Goal: Task Accomplishment & Management: Complete application form

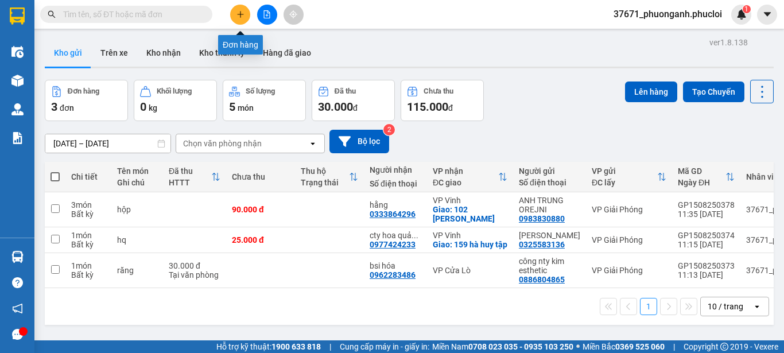
click at [244, 18] on icon "plus" at bounding box center [240, 14] width 8 height 8
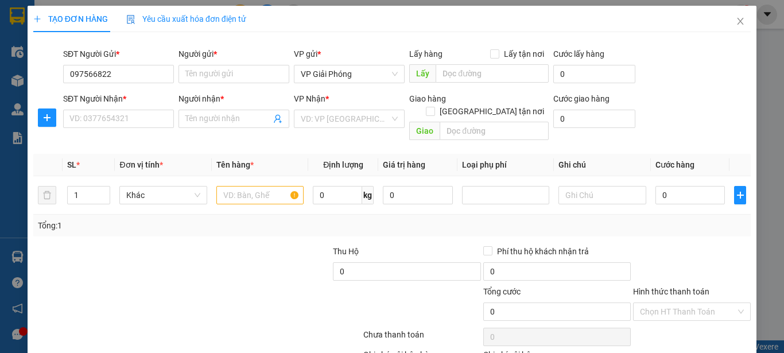
type input "0975668229"
click at [130, 102] on div "0975668229 - AN NHIÊN" at bounding box center [117, 97] width 96 height 13
type input "AN NHIÊN"
type input "0975668229"
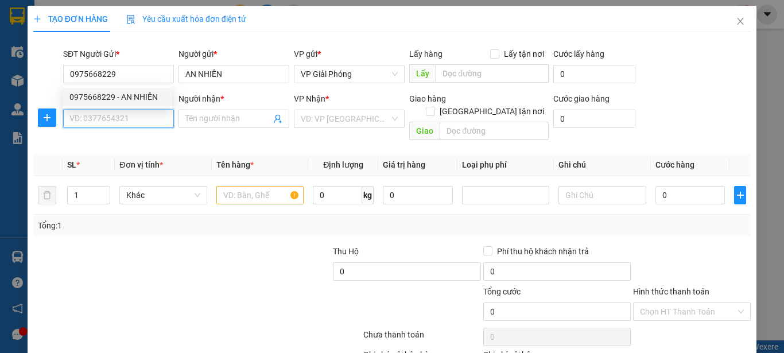
click at [141, 125] on input "SĐT Người Nhận *" at bounding box center [118, 119] width 111 height 18
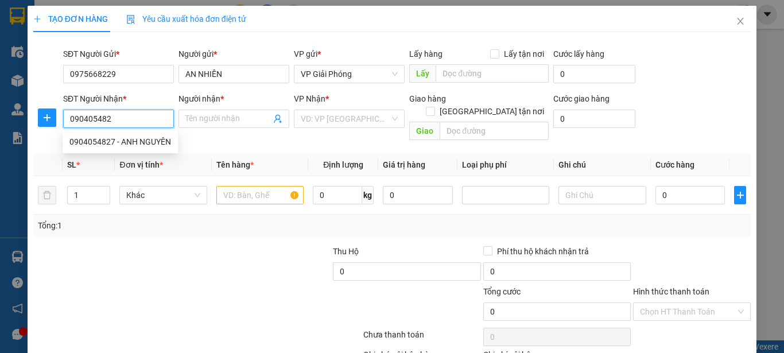
type input "0904054827"
click at [100, 141] on div "0904054827 - ANH NGUYÊN" at bounding box center [120, 141] width 102 height 13
type input "ANH NGUYÊN"
checkbox input "true"
type input "4 hẻm 3 ngõ 9 đào tấn"
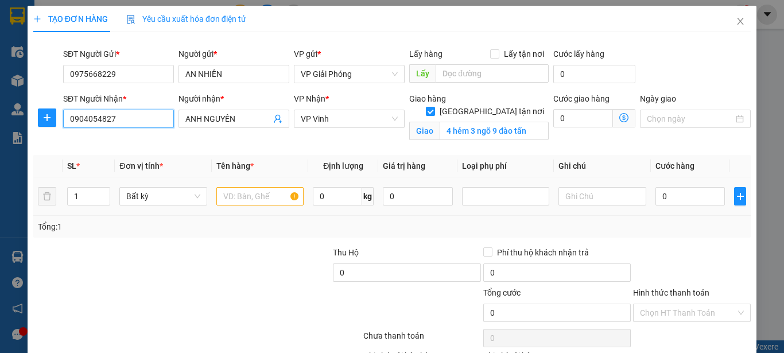
type input "0904054827"
click at [257, 196] on input "text" at bounding box center [259, 196] width 87 height 18
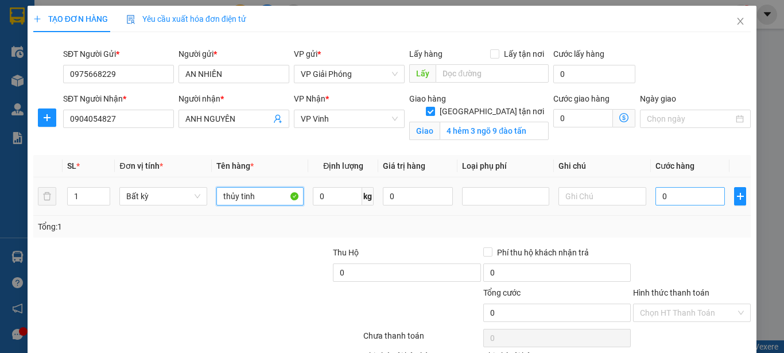
type input "thủy tinh"
type input "5"
type input "50"
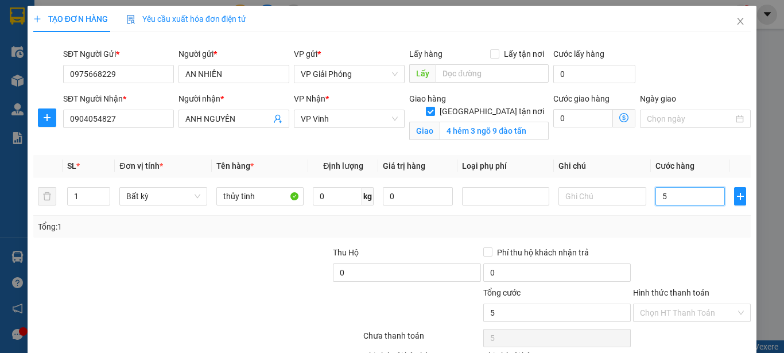
type input "50"
type input "500"
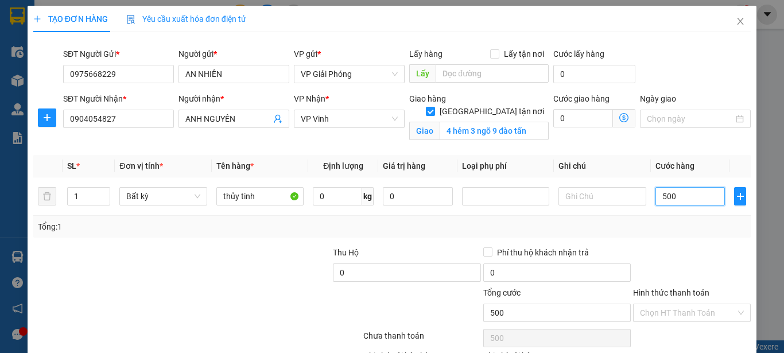
type input "5.000"
type input "50.000"
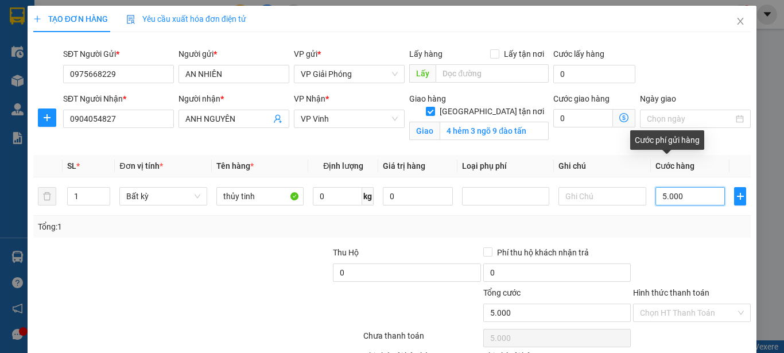
type input "50.000"
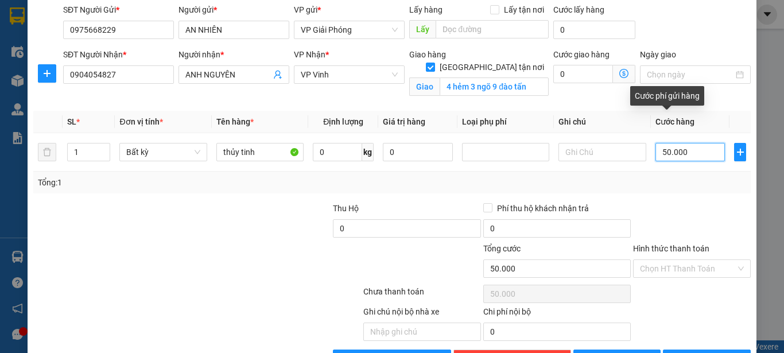
scroll to position [81, 0]
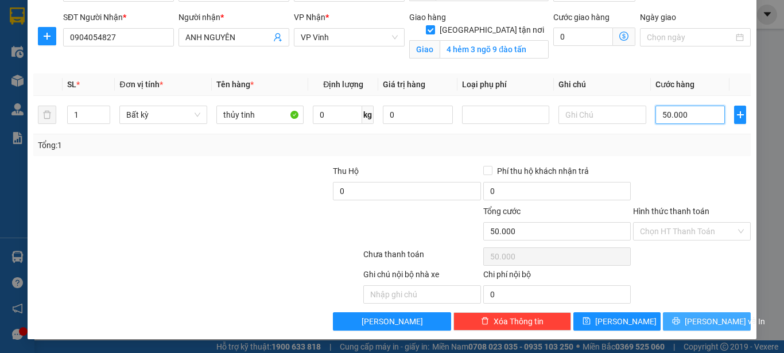
type input "50.000"
click at [689, 321] on span "[PERSON_NAME] và In" at bounding box center [725, 321] width 80 height 13
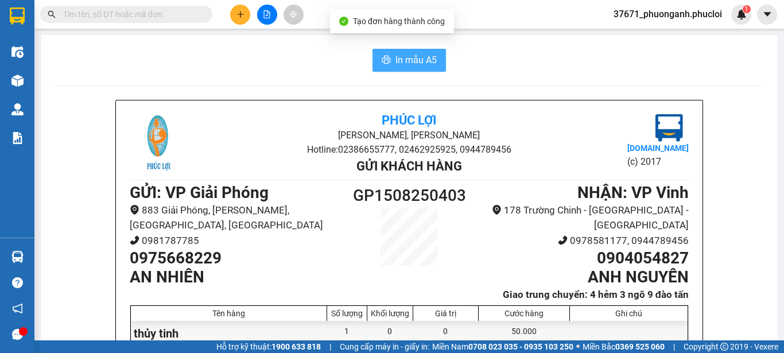
click at [432, 64] on span "In mẫu A5" at bounding box center [415, 60] width 41 height 14
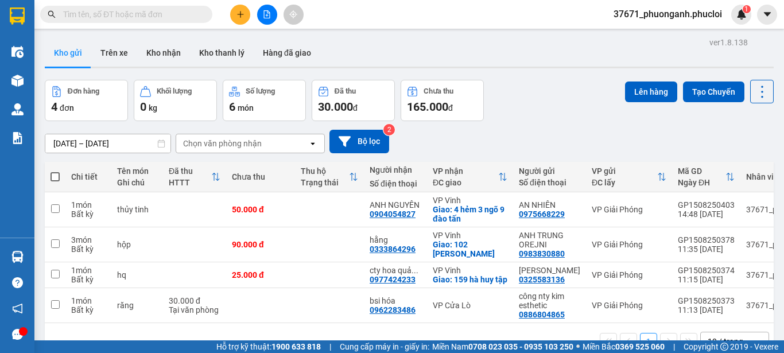
click at [234, 9] on button at bounding box center [240, 15] width 20 height 20
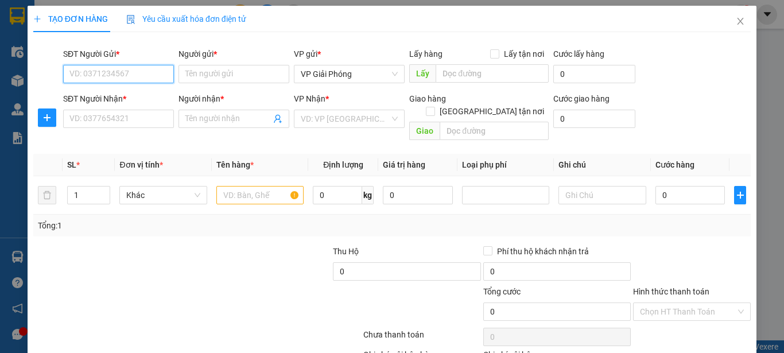
click at [113, 68] on input "SĐT Người Gửi *" at bounding box center [118, 74] width 111 height 18
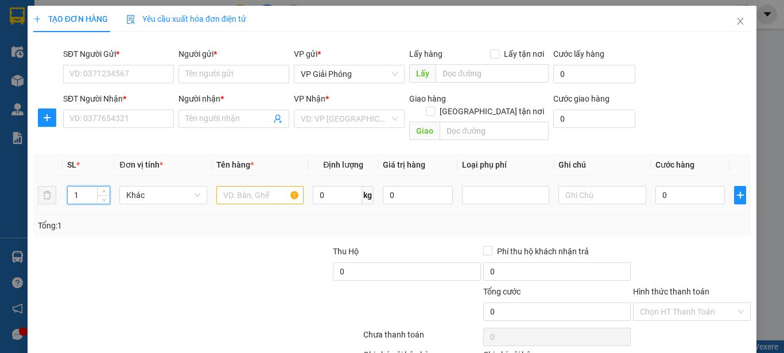
drag, startPoint x: 82, startPoint y: 187, endPoint x: 62, endPoint y: 168, distance: 27.6
click at [64, 187] on td "1" at bounding box center [89, 195] width 53 height 38
type input "30"
click at [243, 186] on input "text" at bounding box center [259, 195] width 87 height 18
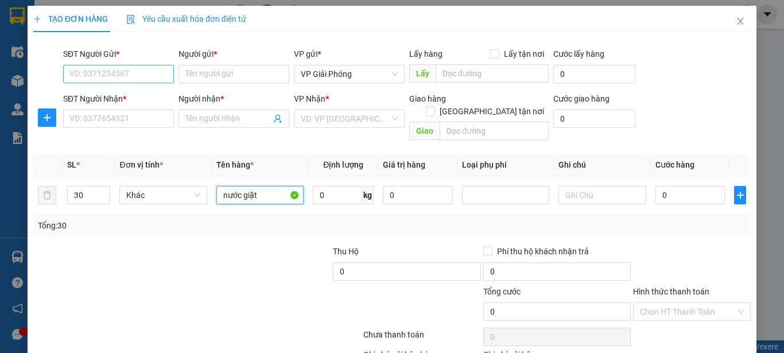
type input "nước giặt"
click at [142, 75] on input "SĐT Người Gửi *" at bounding box center [118, 74] width 111 height 18
type input "0983145587"
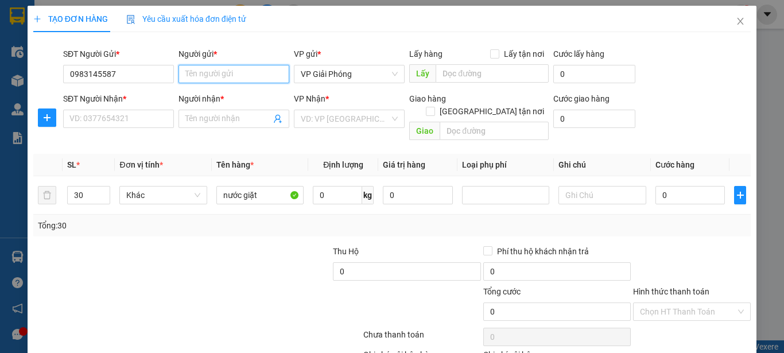
click at [203, 71] on input "Người gửi *" at bounding box center [233, 74] width 111 height 18
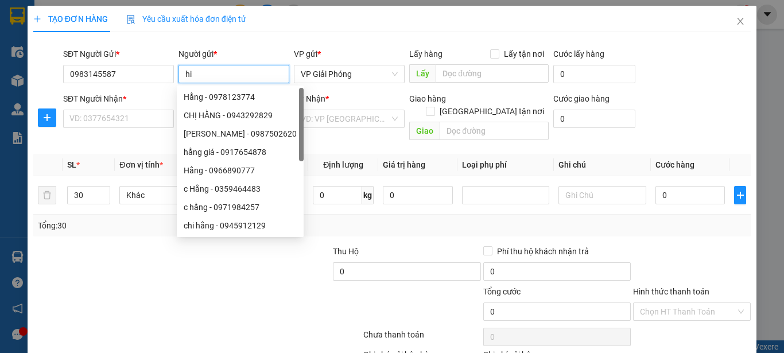
type input "h"
type input "a hiển"
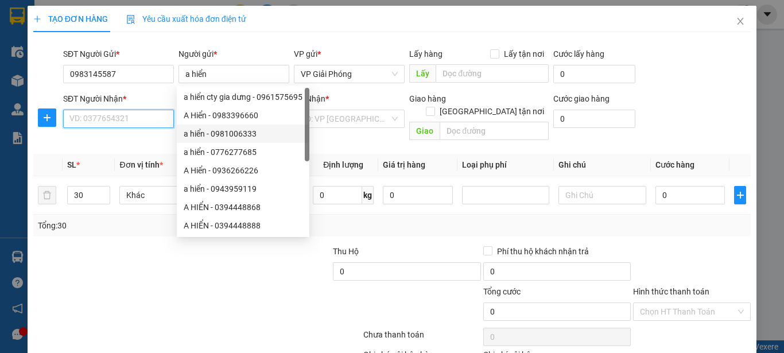
click at [145, 119] on input "SĐT Người Nhận *" at bounding box center [118, 119] width 111 height 18
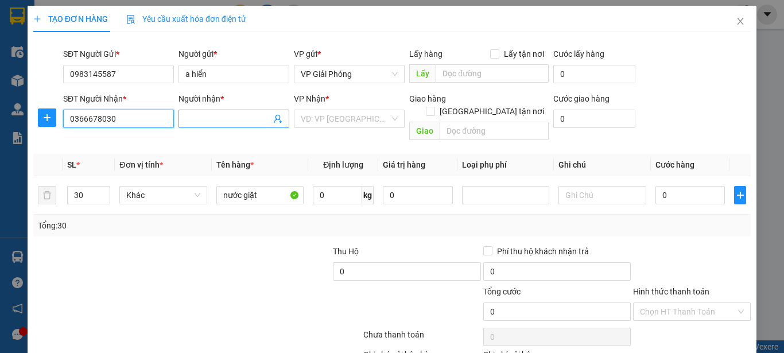
type input "0366678030"
click at [202, 125] on input "Người nhận *" at bounding box center [228, 118] width 86 height 13
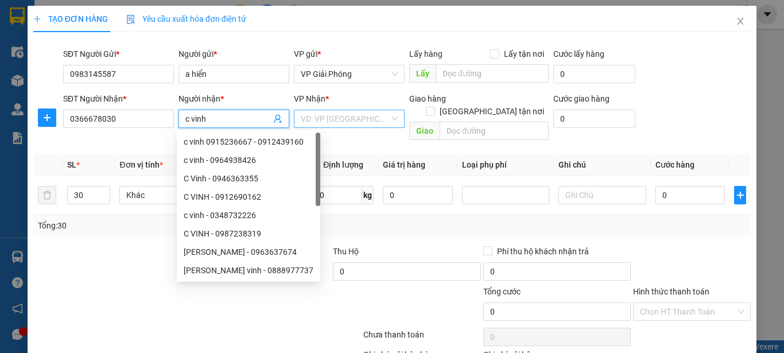
type input "c vinh"
click at [346, 121] on input "search" at bounding box center [345, 118] width 89 height 17
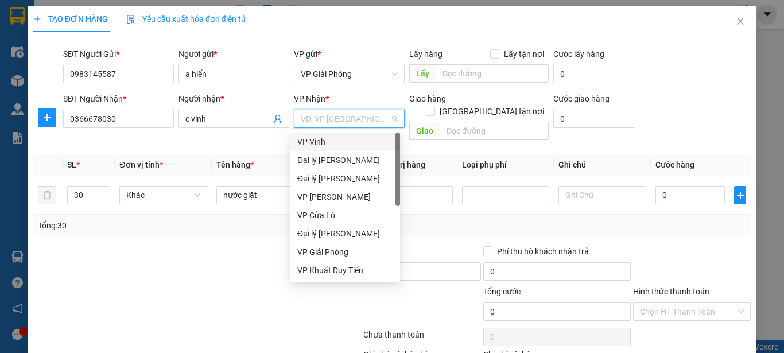
click at [350, 143] on div "VP Vinh" at bounding box center [345, 141] width 96 height 13
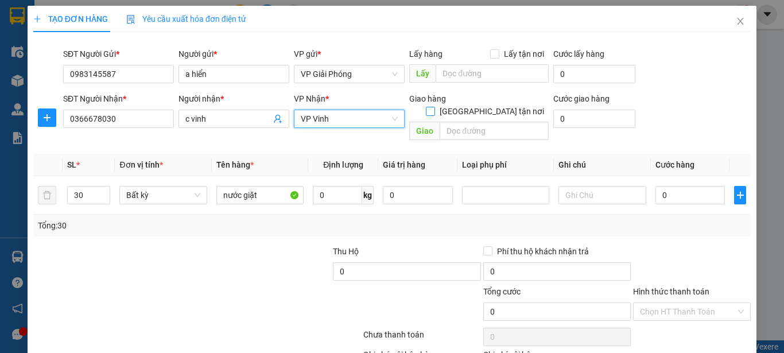
click at [435, 107] on span at bounding box center [430, 111] width 9 height 9
click at [434, 107] on input "[GEOGRAPHIC_DATA] tận nơi" at bounding box center [430, 111] width 8 height 8
checkbox input "true"
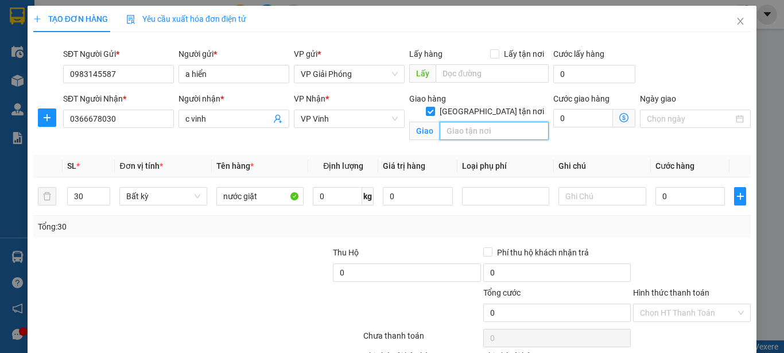
click at [487, 122] on input "text" at bounding box center [494, 131] width 109 height 18
type input "[GEOGRAPHIC_DATA]"
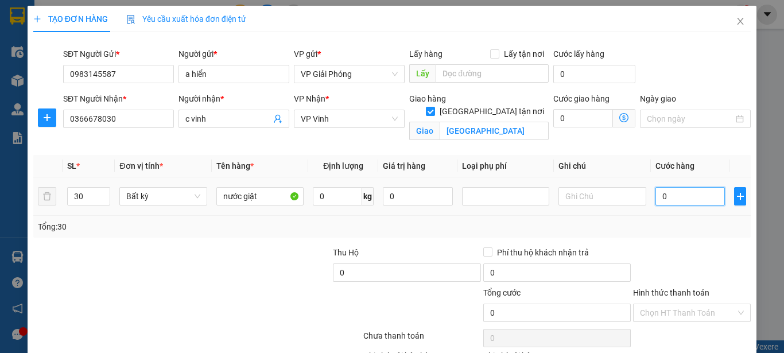
type input "3"
type input "36"
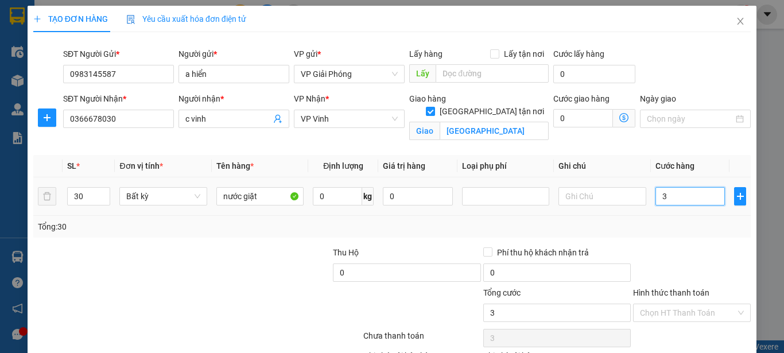
type input "36"
type input "360"
type input "3.600"
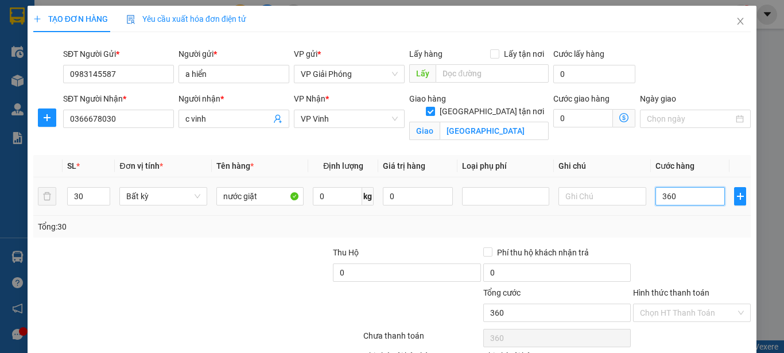
type input "3.600"
type input "36.000"
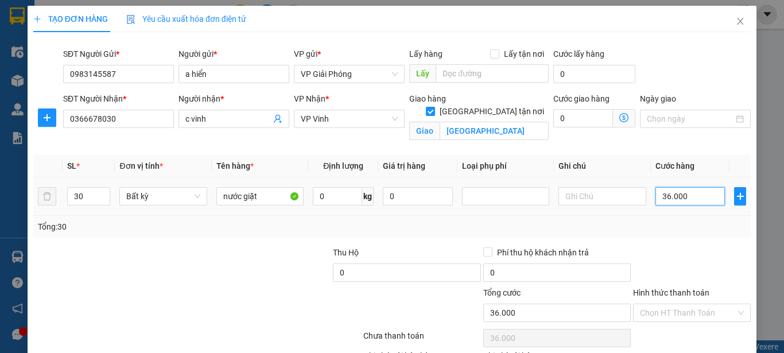
type input "360.000"
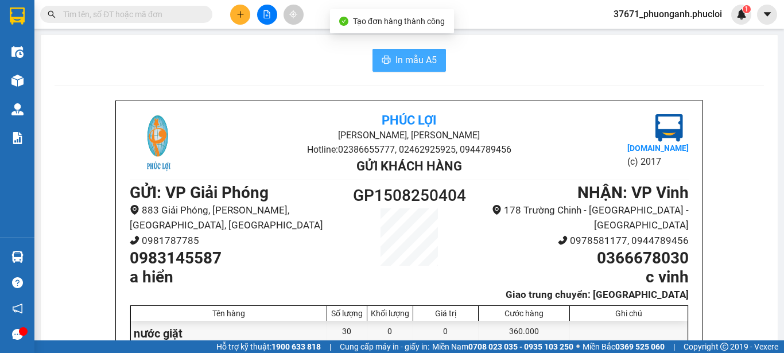
click at [430, 60] on span "In mẫu A5" at bounding box center [415, 60] width 41 height 14
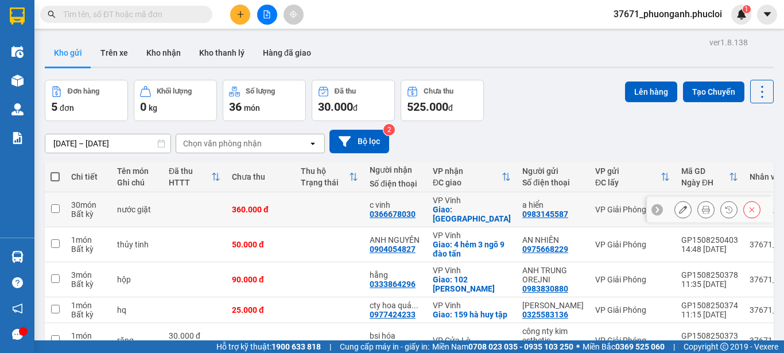
click at [702, 207] on icon at bounding box center [706, 209] width 8 height 8
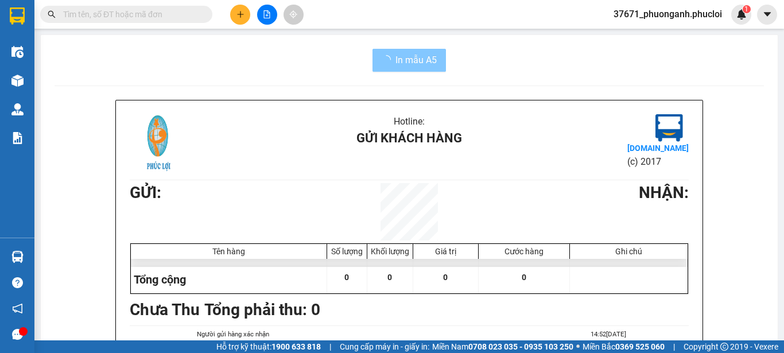
click at [421, 52] on button "In mẫu A5" at bounding box center [408, 60] width 73 height 23
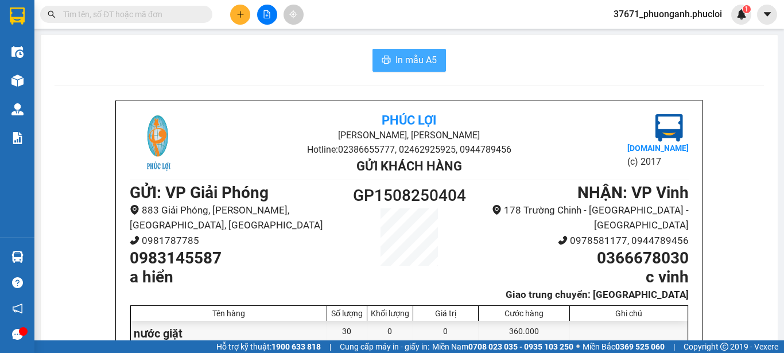
click at [422, 59] on span "In mẫu A5" at bounding box center [415, 60] width 41 height 14
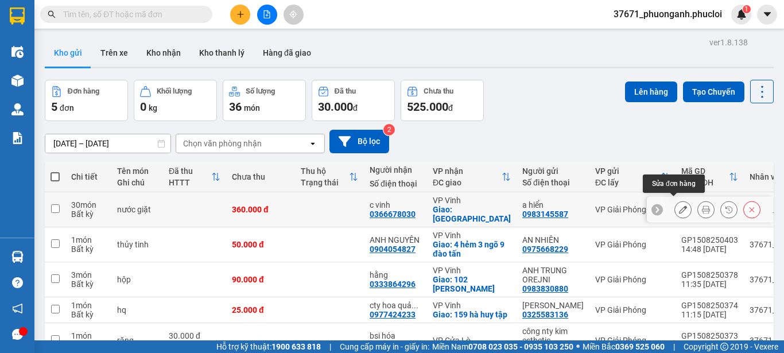
click at [679, 205] on icon at bounding box center [683, 209] width 8 height 8
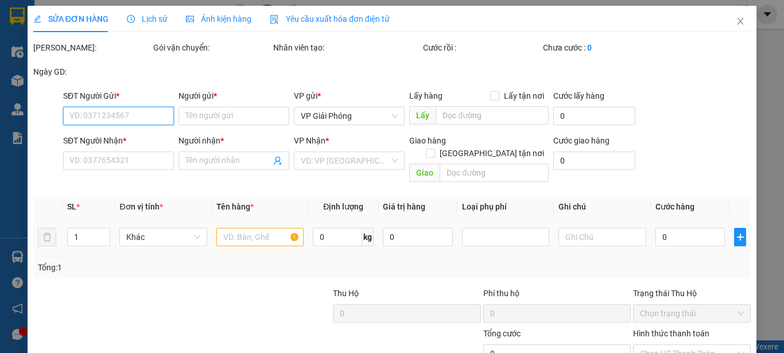
type input "0983145587"
type input "a hiển"
type input "0366678030"
type input "c vinh"
checkbox input "true"
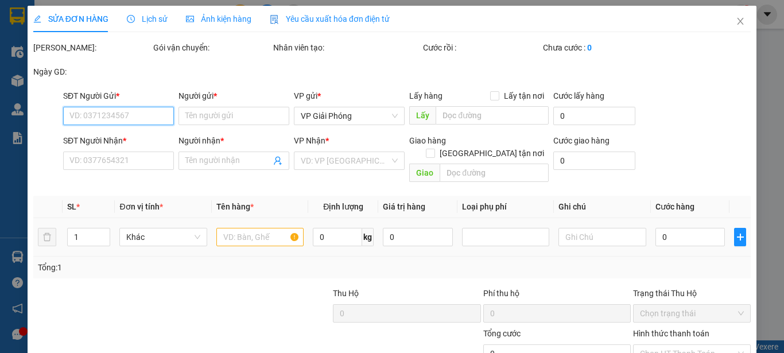
type input "[GEOGRAPHIC_DATA]"
type input "360.000"
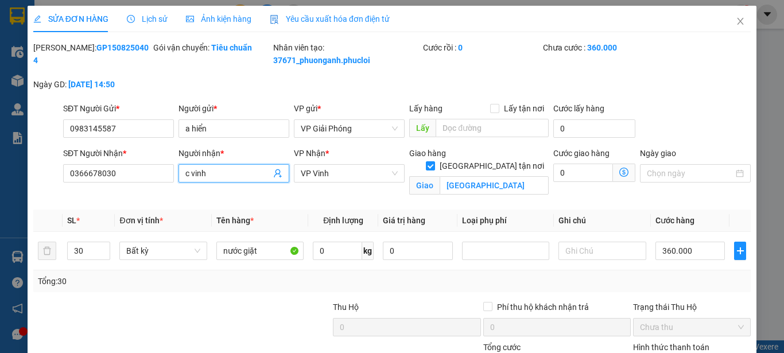
click at [217, 170] on input "c vinh" at bounding box center [228, 173] width 86 height 13
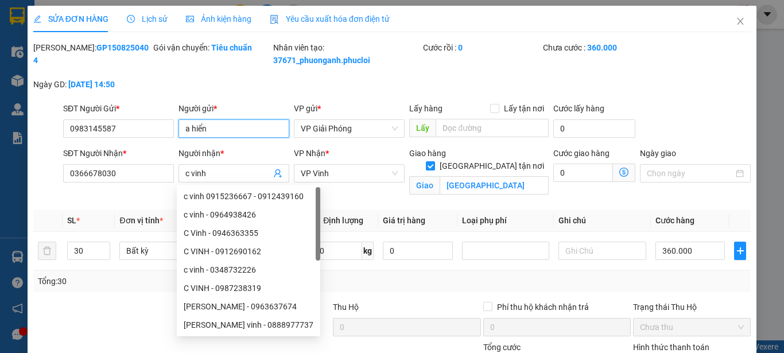
click at [238, 132] on input "a hiển" at bounding box center [233, 128] width 111 height 18
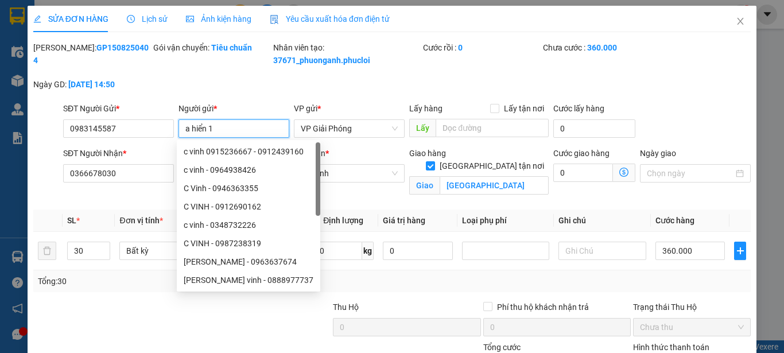
type input "a hiển 12"
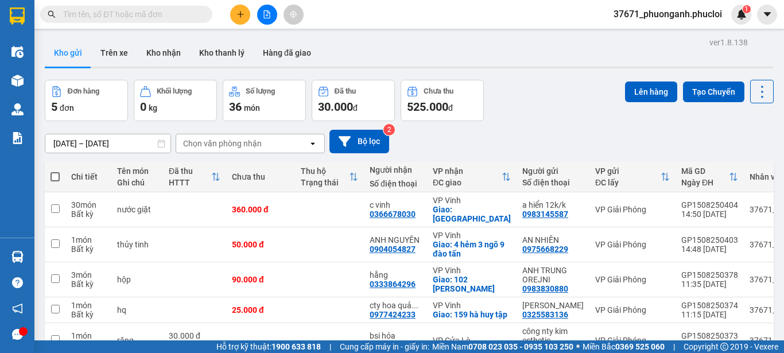
click at [247, 10] on button at bounding box center [240, 15] width 20 height 20
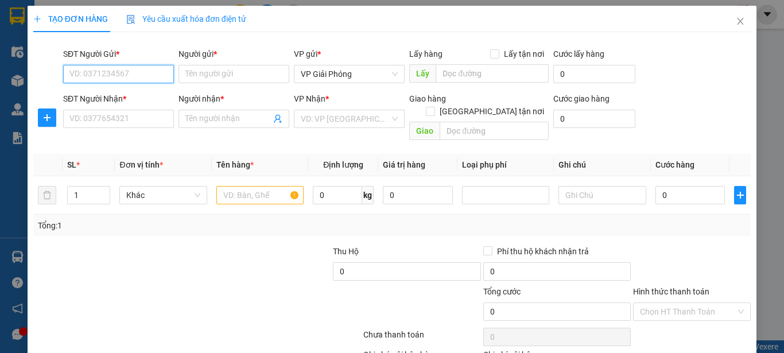
click at [152, 72] on input "SĐT Người Gửi *" at bounding box center [118, 74] width 111 height 18
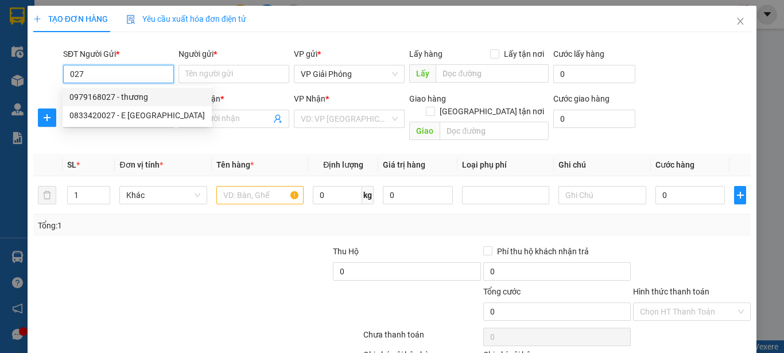
click at [157, 95] on div "0979168027 - thương" at bounding box center [136, 97] width 135 height 13
type input "0979168027"
type input "thương"
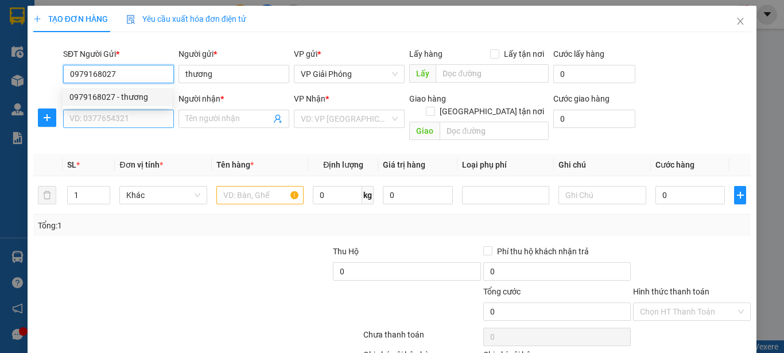
type input "0979168027"
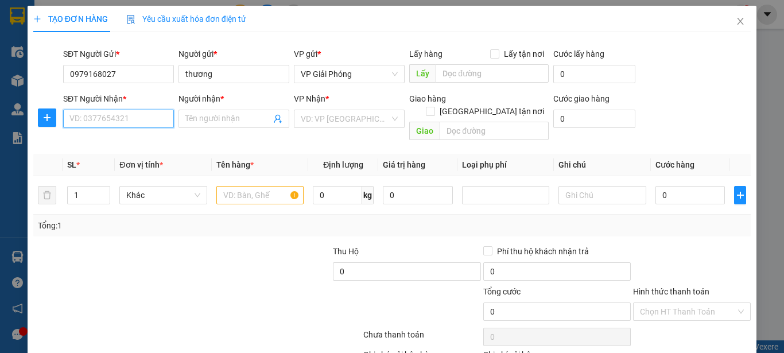
click at [156, 117] on input "SĐT Người Nhận *" at bounding box center [118, 119] width 111 height 18
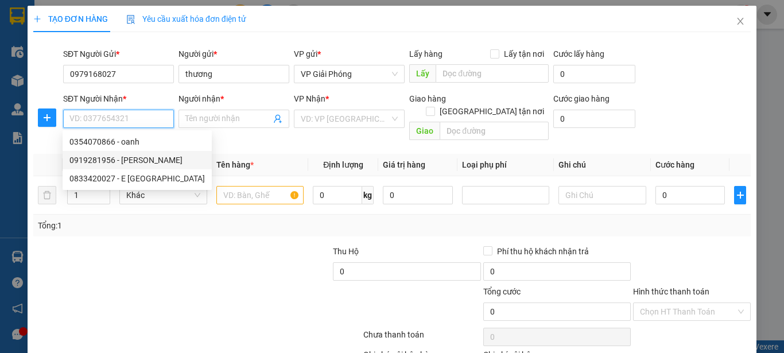
click at [133, 155] on div "0919281956 - [PERSON_NAME]" at bounding box center [136, 160] width 135 height 13
type input "0919281956"
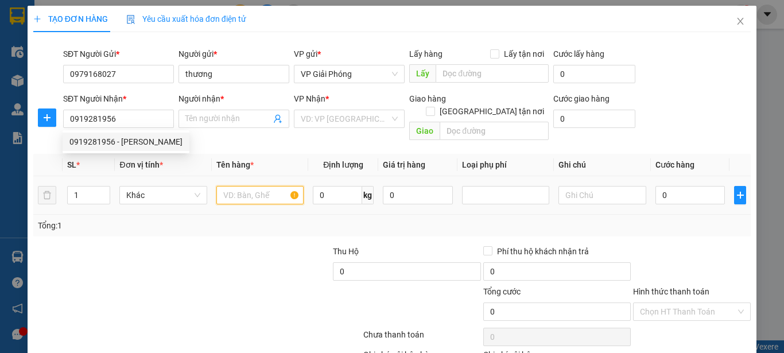
click at [251, 190] on input "text" at bounding box center [259, 195] width 87 height 18
type input "NGÂN HÀ"
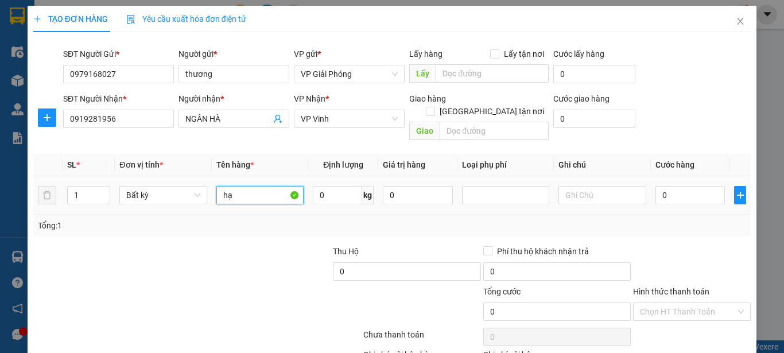
type input "hạt"
click at [665, 187] on input "0" at bounding box center [690, 195] width 70 height 18
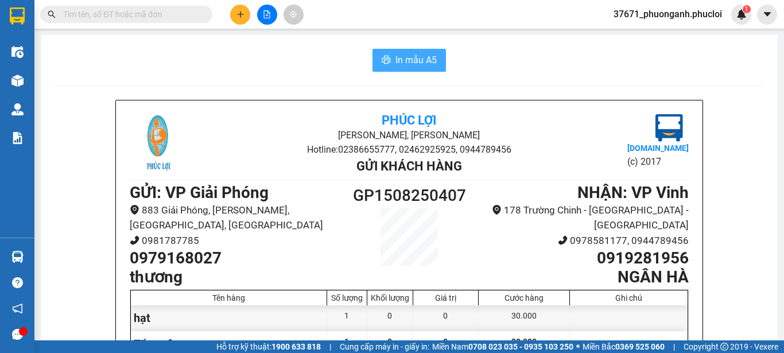
click at [395, 61] on span "In mẫu A5" at bounding box center [415, 60] width 41 height 14
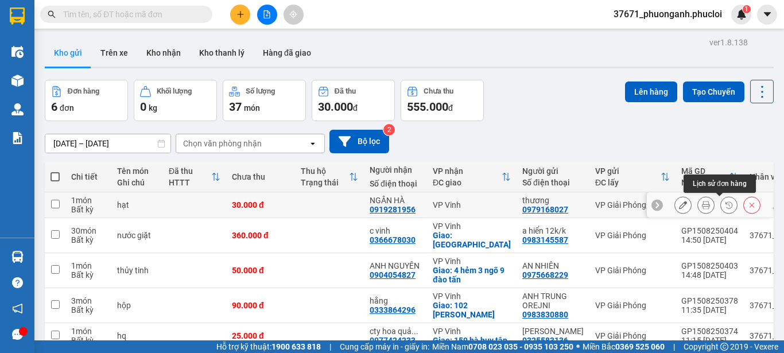
click at [702, 206] on button at bounding box center [706, 205] width 16 height 20
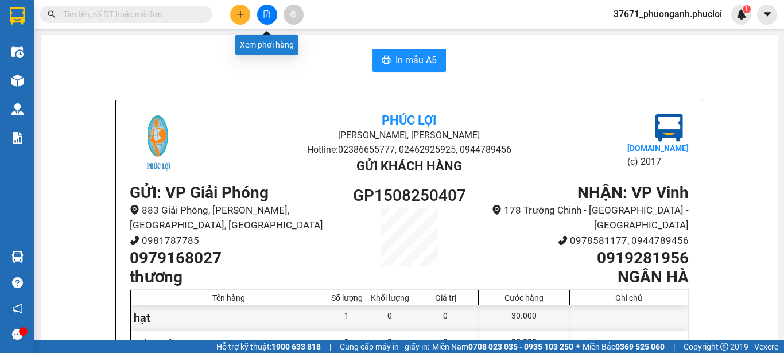
click at [259, 15] on button at bounding box center [267, 15] width 20 height 20
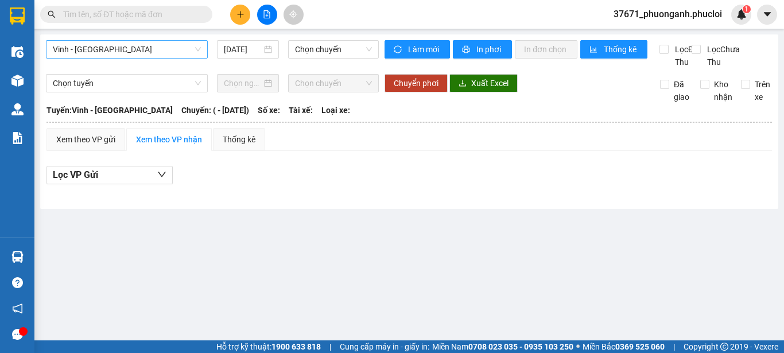
click at [134, 48] on span "Vinh - [GEOGRAPHIC_DATA]" at bounding box center [127, 49] width 148 height 17
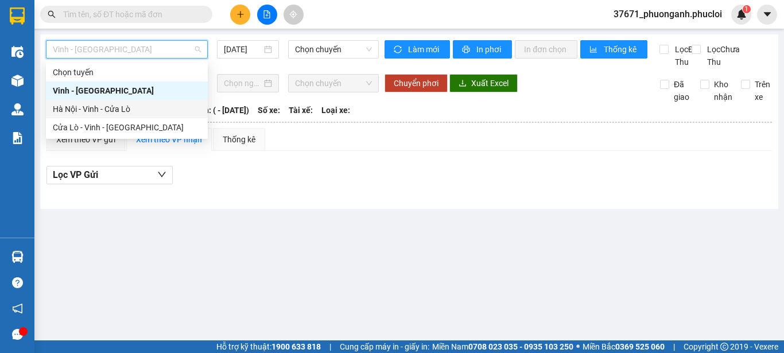
click at [147, 106] on div "Hà Nội - Vinh - Cửa Lò" at bounding box center [127, 109] width 148 height 13
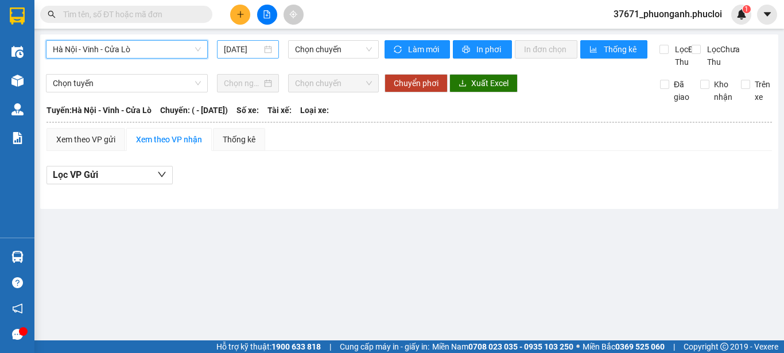
click at [247, 47] on input "[DATE]" at bounding box center [243, 49] width 38 height 13
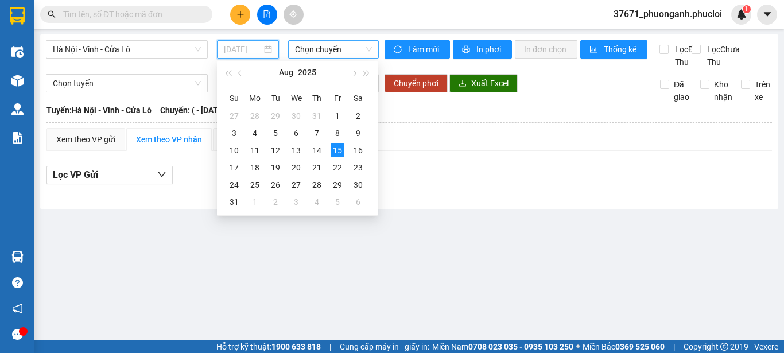
drag, startPoint x: 321, startPoint y: 148, endPoint x: 335, endPoint y: 49, distance: 99.0
click at [321, 145] on div "14" at bounding box center [317, 150] width 14 height 14
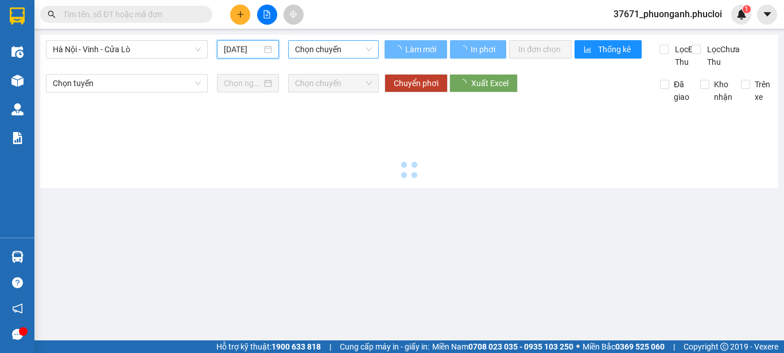
type input "[DATE]"
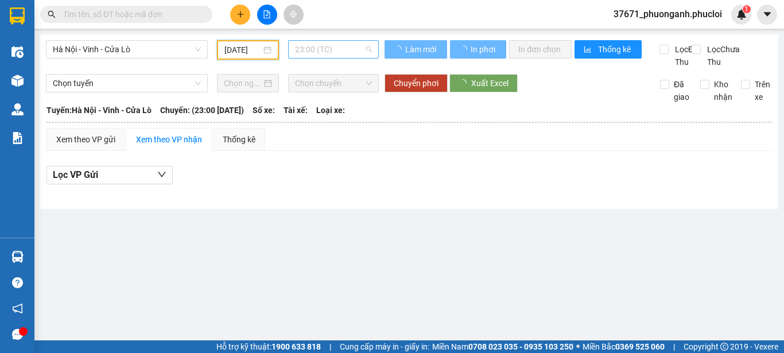
click at [333, 45] on span "23:00 (TC)" at bounding box center [333, 49] width 77 height 17
click at [459, 166] on div "Xem theo VP gửi Xem theo VP nhận Thống kê Lọc VP Gửi" at bounding box center [408, 162] width 725 height 69
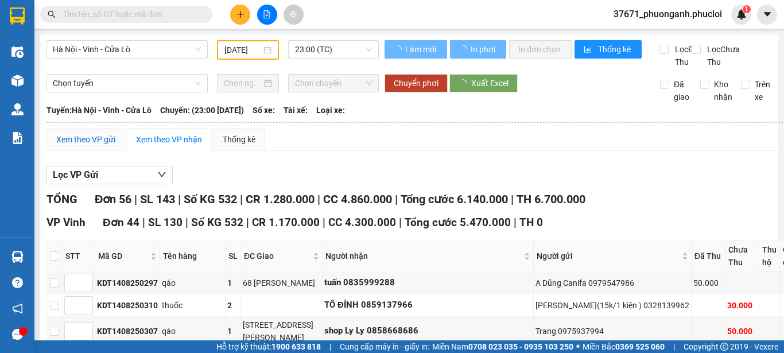
click at [100, 146] on div "Xem theo VP gửi" at bounding box center [85, 139] width 59 height 13
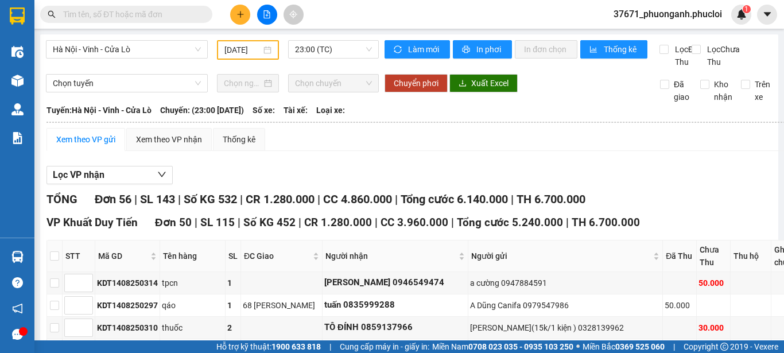
click at [156, 11] on input "text" at bounding box center [130, 14] width 135 height 13
paste input "GP1408250334"
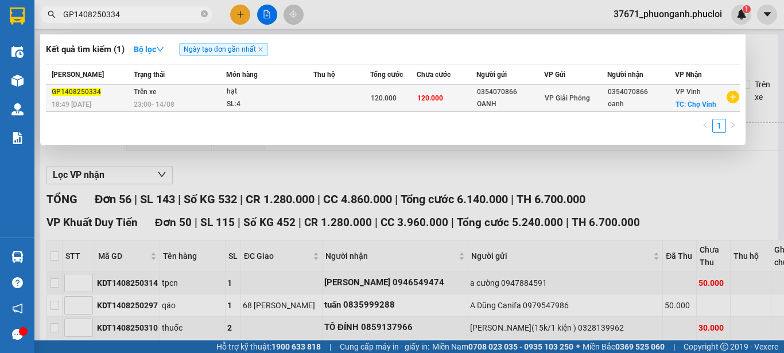
type input "GP1408250334"
click at [439, 104] on td "120.000" at bounding box center [447, 98] width 60 height 27
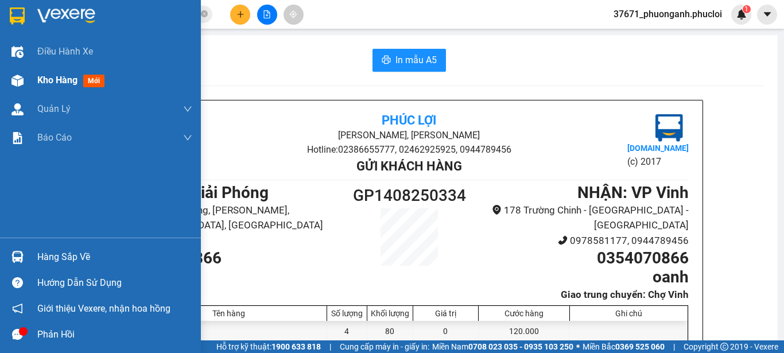
click at [26, 77] on div at bounding box center [17, 81] width 20 height 20
